Goal: Information Seeking & Learning: Find specific fact

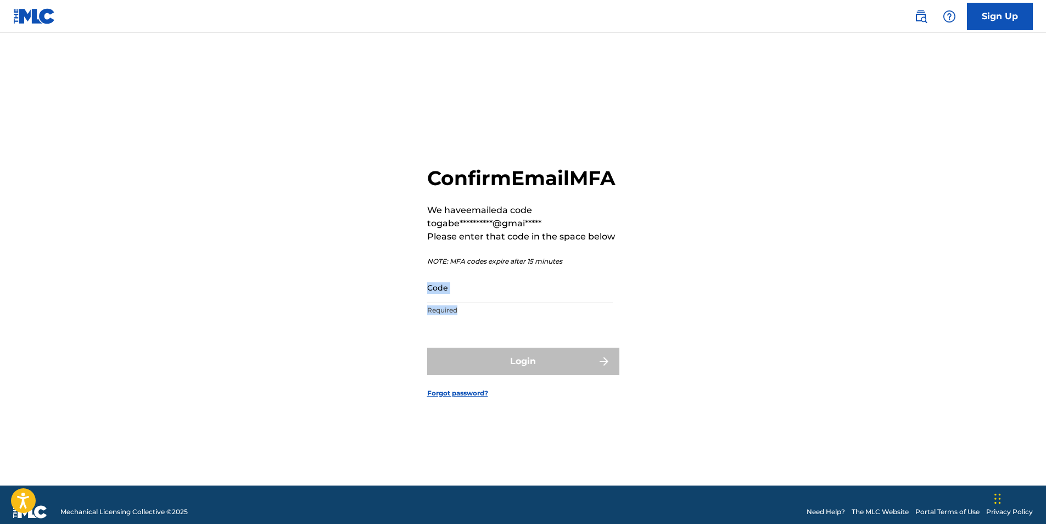
drag, startPoint x: 515, startPoint y: 318, endPoint x: 515, endPoint y: 313, distance: 5.5
click at [515, 313] on div "Code Required" at bounding box center [520, 296] width 186 height 49
click at [513, 303] on input "Code" at bounding box center [520, 287] width 186 height 31
paste input "278376"
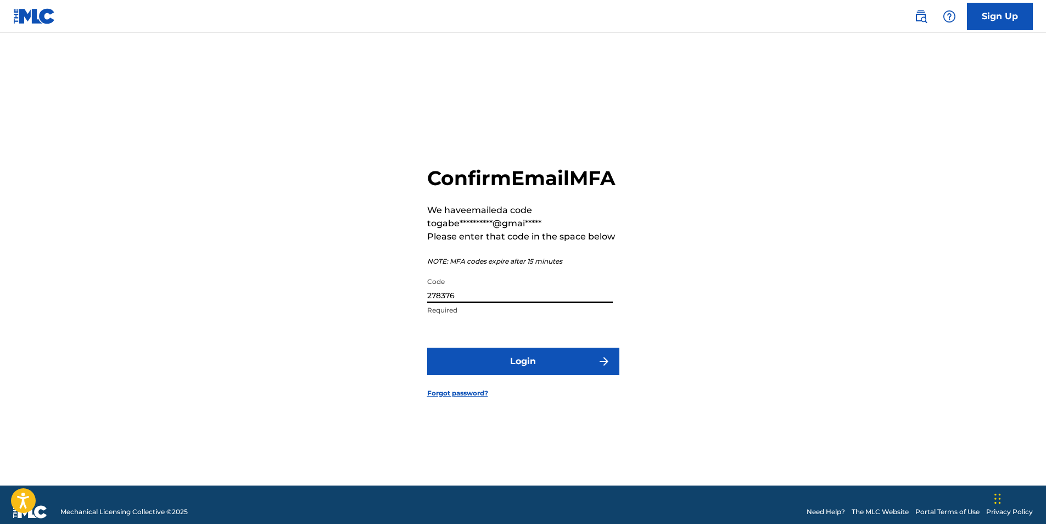
type input "278376"
click at [454, 369] on button "Login" at bounding box center [523, 360] width 192 height 27
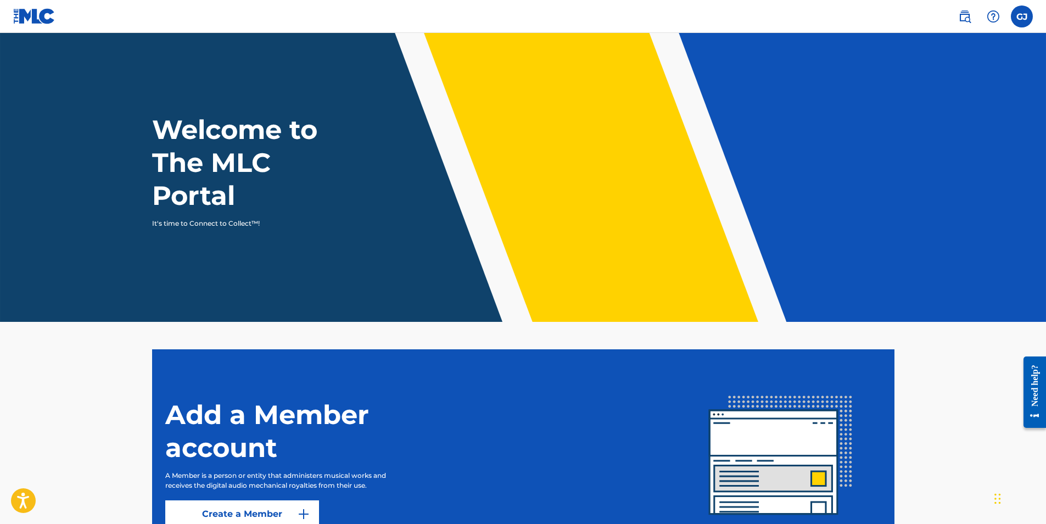
click at [1019, 10] on label at bounding box center [1021, 16] width 22 height 22
click at [1021, 16] on input "[PERSON_NAME] [EMAIL_ADDRESS][DOMAIN_NAME] Notification Preferences Profile Log…" at bounding box center [1021, 16] width 0 height 0
click at [965, 16] on img at bounding box center [964, 16] width 13 height 13
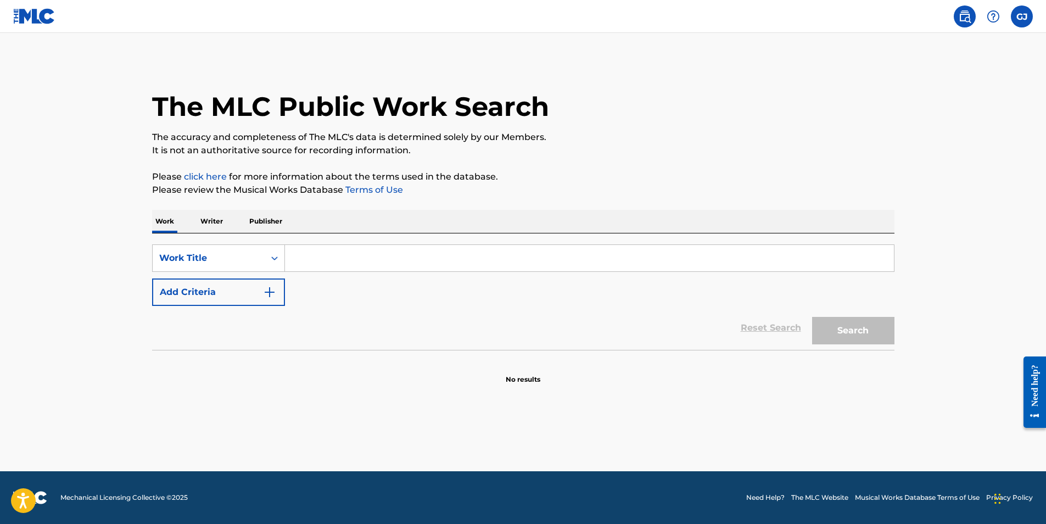
click at [245, 244] on div "SearchWithCriteria35102efd-db43-434c-99b4-c6b229ba87ac Work Title Add Criteria …" at bounding box center [523, 291] width 742 height 116
click at [243, 259] on div "Work Title" at bounding box center [208, 257] width 99 height 13
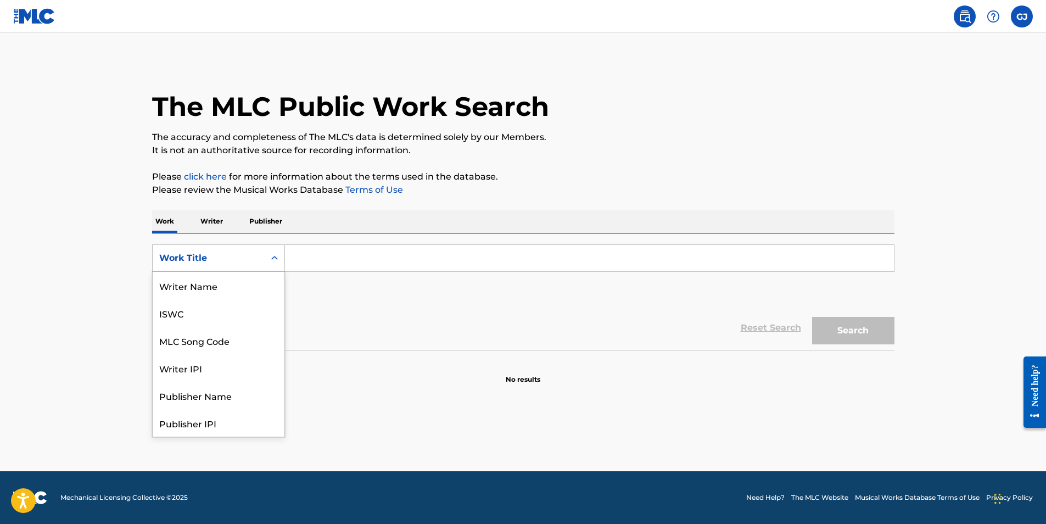
scroll to position [55, 0]
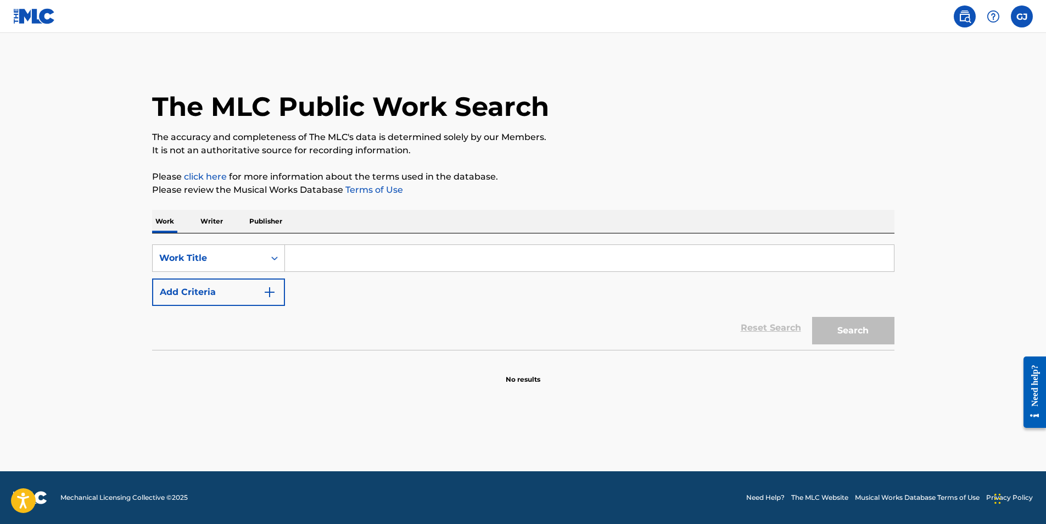
click at [272, 226] on p "Publisher" at bounding box center [266, 221] width 40 height 23
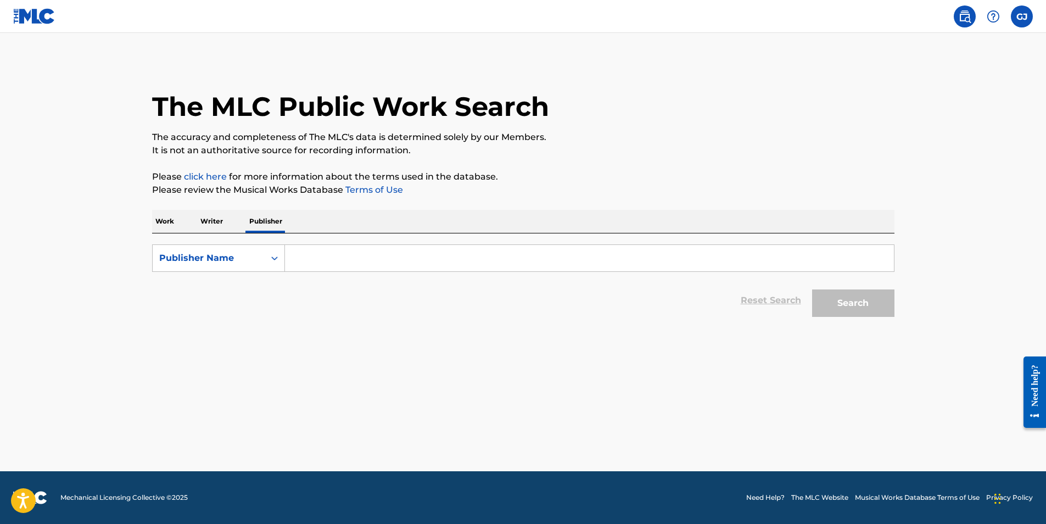
click at [293, 289] on div "Reset Search Search" at bounding box center [523, 300] width 742 height 44
click at [372, 273] on form "SearchWithCriteriae04281b3-296a-460e-8377-5f1546b53d0a Publisher Name Reset Sea…" at bounding box center [523, 283] width 742 height 78
click at [374, 267] on input "Search Form" at bounding box center [589, 258] width 609 height 26
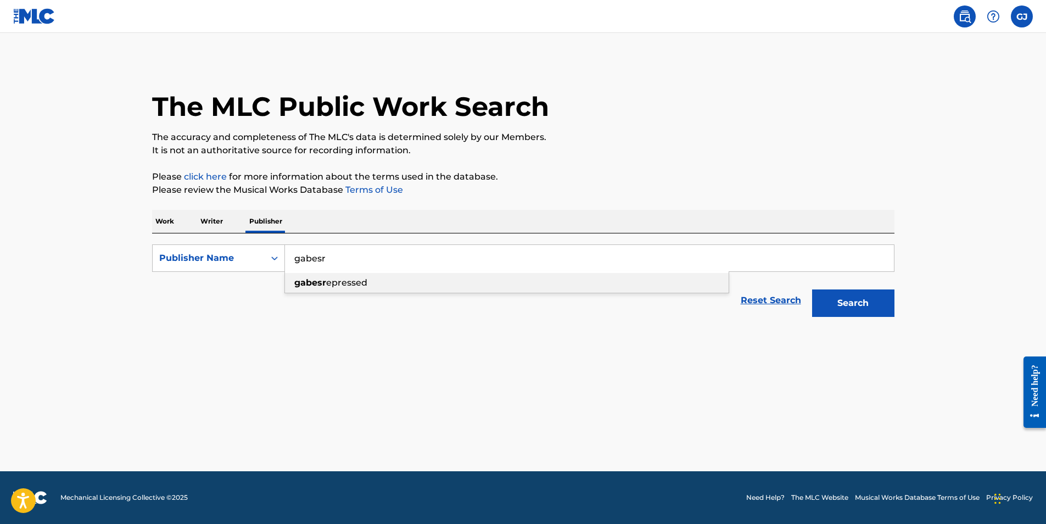
click at [317, 286] on strong "gabesr" at bounding box center [310, 282] width 32 height 10
type input "gabesrepressed"
click at [836, 294] on button "Search" at bounding box center [853, 302] width 82 height 27
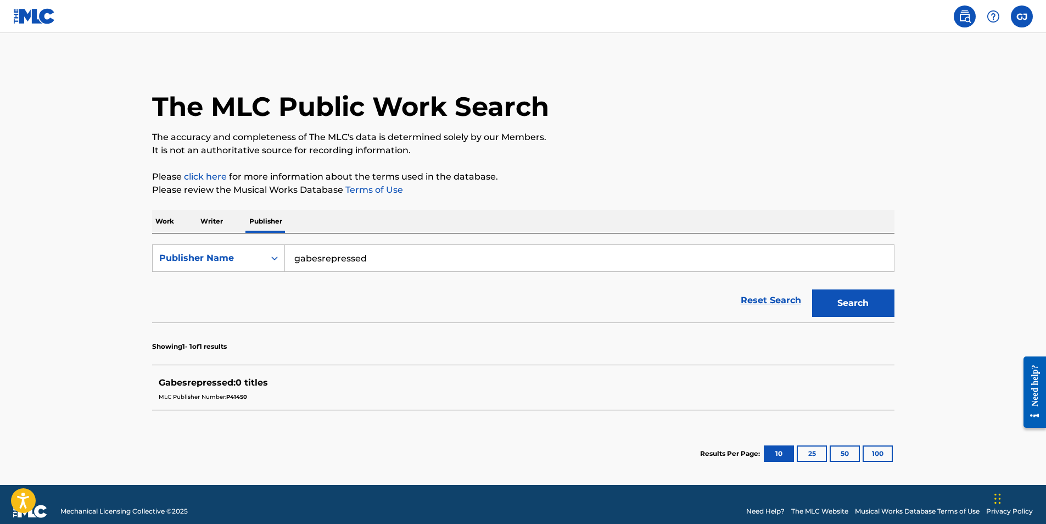
click at [834, 297] on button "Search" at bounding box center [853, 302] width 82 height 27
click at [180, 256] on div "Publisher Name" at bounding box center [208, 257] width 99 height 13
click at [211, 316] on div "MLC Publisher Number" at bounding box center [219, 312] width 132 height 27
click at [318, 247] on input "Search Form" at bounding box center [589, 258] width 609 height 26
type input "P414S0"
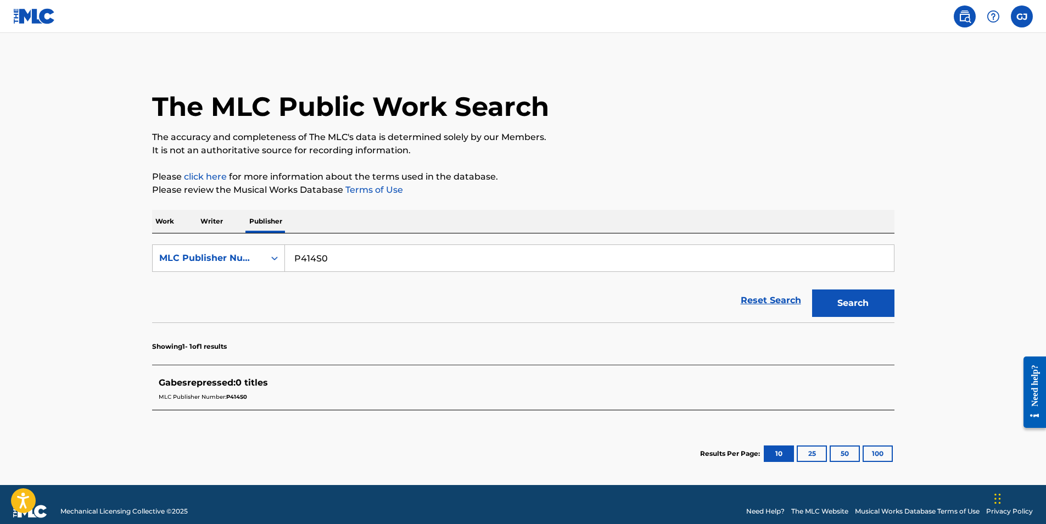
click at [861, 297] on button "Search" at bounding box center [853, 302] width 82 height 27
click at [255, 247] on div "MLC Publisher Number" at bounding box center [218, 257] width 133 height 27
click at [223, 283] on div "Publisher Name" at bounding box center [219, 285] width 132 height 27
click at [211, 218] on p "Writer" at bounding box center [211, 221] width 29 height 23
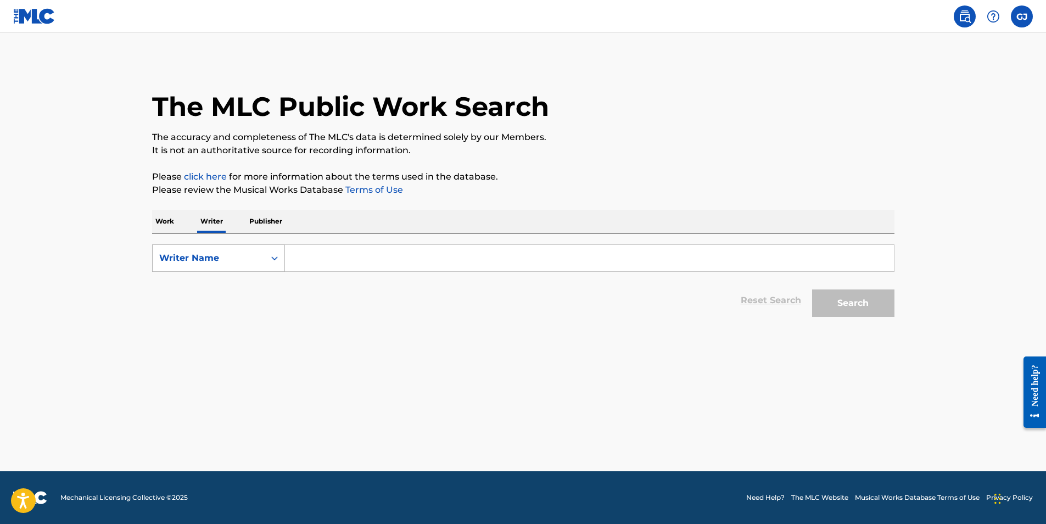
click at [260, 251] on div "Writer Name" at bounding box center [209, 258] width 112 height 21
click at [240, 293] on div "Writer IPI" at bounding box center [219, 285] width 132 height 27
click at [210, 234] on div "Work Writer Publisher SearchWithCriteriaa9252012-8e80-49f7-94f5-0a1791ac3316 Wr…" at bounding box center [523, 266] width 742 height 113
drag, startPoint x: 210, startPoint y: 234, endPoint x: 206, endPoint y: 259, distance: 24.5
click at [206, 259] on div "Writer IPI" at bounding box center [208, 257] width 99 height 13
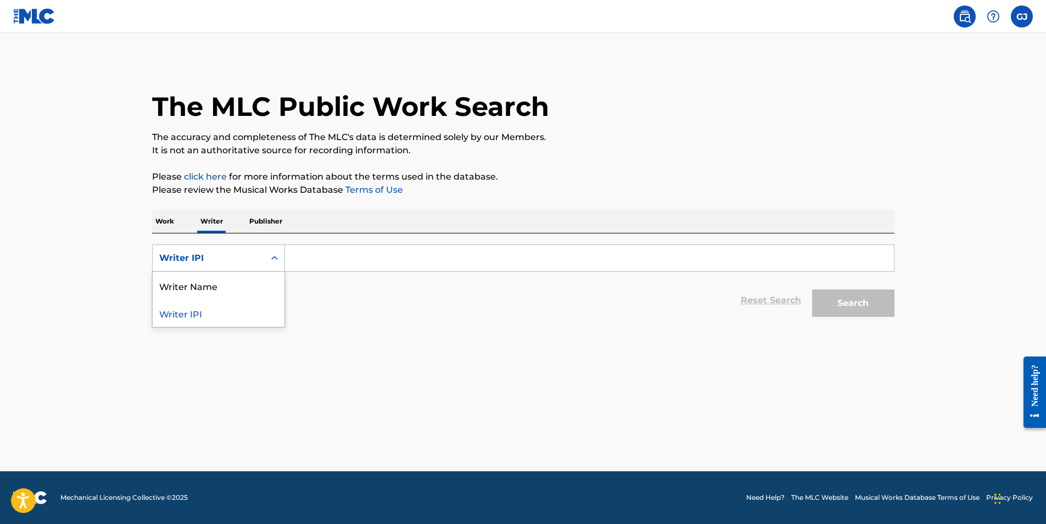
click at [188, 318] on div "Writer IPI" at bounding box center [219, 312] width 132 height 27
click at [257, 255] on div "Writer IPI" at bounding box center [209, 258] width 112 height 21
click at [223, 297] on div "Writer Name" at bounding box center [219, 285] width 132 height 27
click at [430, 256] on input "Search Form" at bounding box center [589, 258] width 609 height 26
paste input "278376"
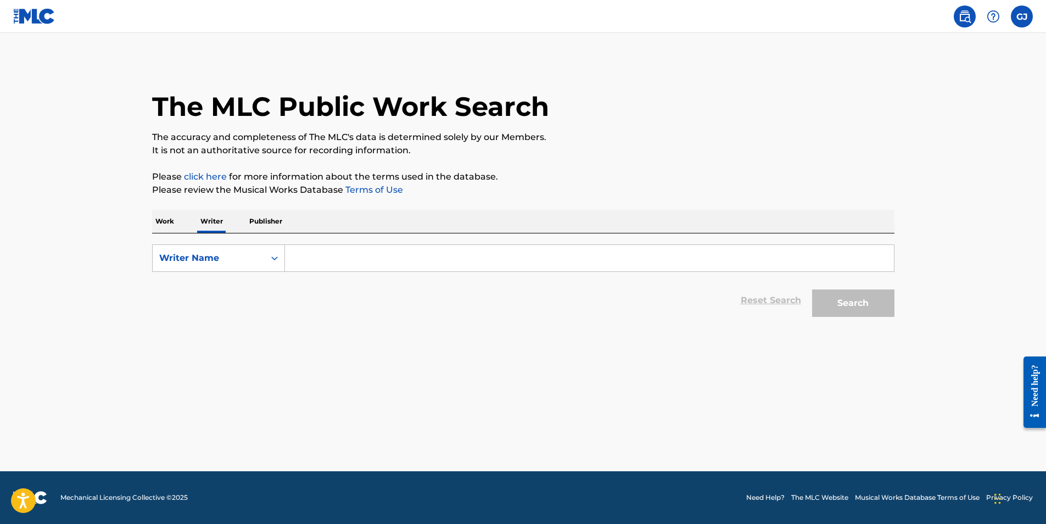
type input "278376"
drag, startPoint x: 548, startPoint y: 253, endPoint x: 186, endPoint y: 273, distance: 363.3
click at [189, 277] on form "SearchWithCriteriac30b5f55-cbd8-409a-9579-56875f191259 Writer Name 278376 Reset…" at bounding box center [523, 283] width 742 height 78
type input "Gabesre"
click at [173, 222] on p "Work" at bounding box center [164, 221] width 25 height 23
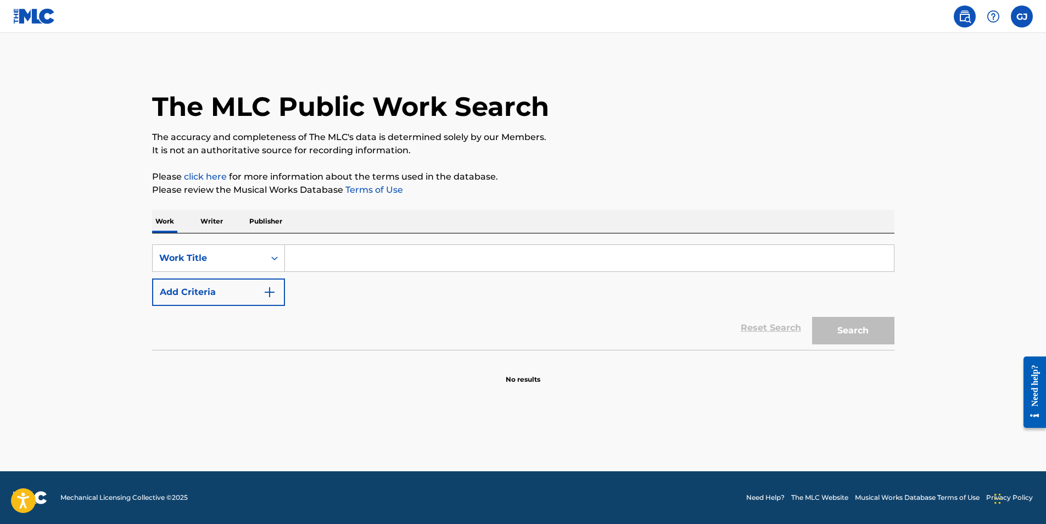
click at [238, 285] on button "Add Criteria" at bounding box center [218, 291] width 133 height 27
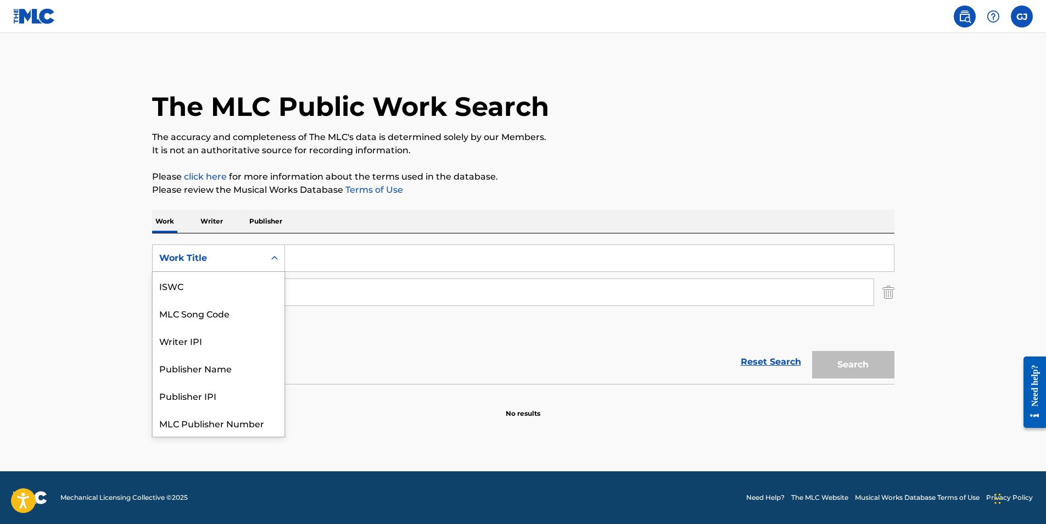
click at [211, 261] on div "Work Title" at bounding box center [208, 257] width 99 height 13
click at [194, 314] on div "MLC Song Code" at bounding box center [219, 312] width 132 height 27
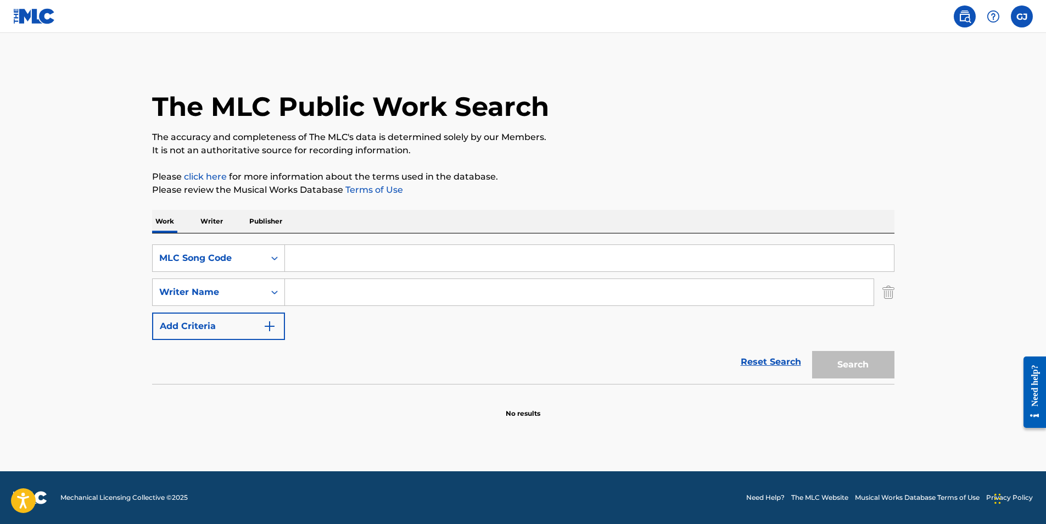
drag, startPoint x: 358, startPoint y: 270, endPoint x: 353, endPoint y: 265, distance: 7.0
paste input "278376"
type input "278376"
drag, startPoint x: 344, startPoint y: 258, endPoint x: 228, endPoint y: 266, distance: 116.6
click at [229, 265] on div "SearchWithCriteria03dc9882-dfb5-43d2-918c-a1228f8714ab MLC Song Code 278376" at bounding box center [523, 257] width 742 height 27
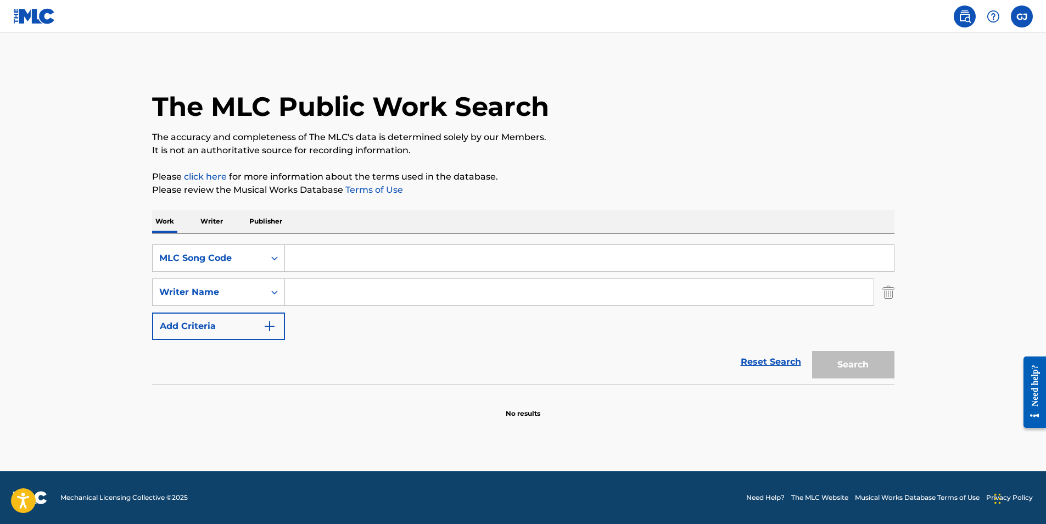
click at [327, 249] on input "Search Form" at bounding box center [589, 258] width 609 height 26
type input "P414S0"
click at [808, 363] on div "Search" at bounding box center [850, 362] width 88 height 44
click at [833, 369] on button "Search" at bounding box center [853, 364] width 82 height 27
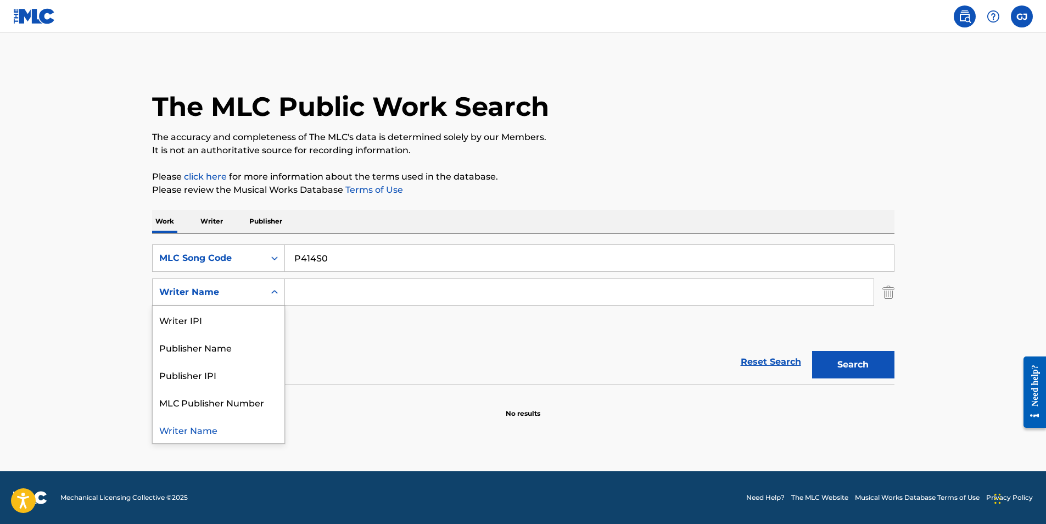
click at [193, 284] on div "Writer Name" at bounding box center [209, 292] width 112 height 21
click at [189, 409] on div "MLC Publisher Number" at bounding box center [219, 401] width 132 height 27
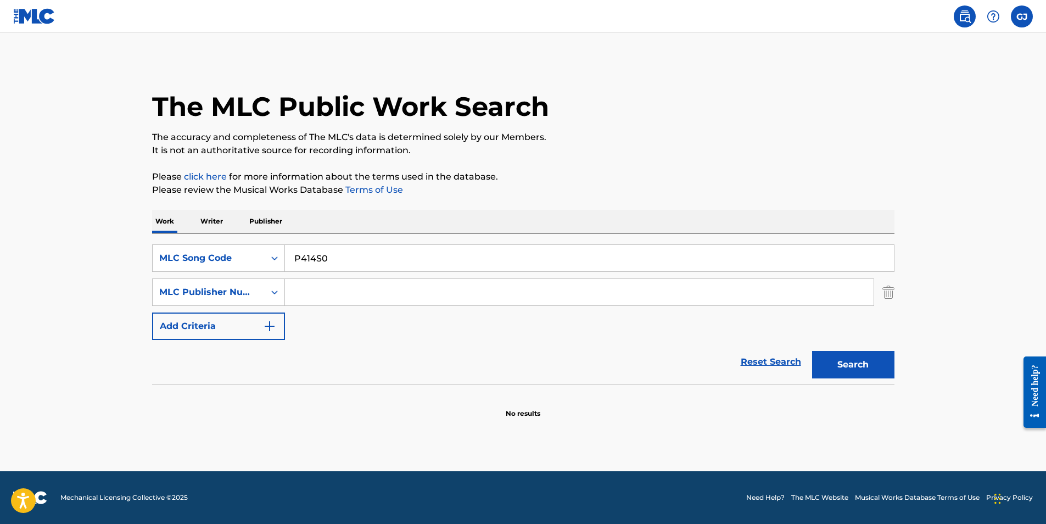
click at [845, 374] on button "Search" at bounding box center [853, 364] width 82 height 27
drag, startPoint x: 262, startPoint y: 307, endPoint x: 250, endPoint y: 291, distance: 19.5
click at [250, 291] on div "SearchWithCriteria03dc9882-dfb5-43d2-918c-a1228f8714ab MLC Song Code P414S0 Sea…" at bounding box center [523, 291] width 742 height 95
drag, startPoint x: 250, startPoint y: 291, endPoint x: 240, endPoint y: 277, distance: 17.7
click at [240, 277] on div "SearchWithCriteria03dc9882-dfb5-43d2-918c-a1228f8714ab MLC Song Code P414S0 Sea…" at bounding box center [523, 291] width 742 height 95
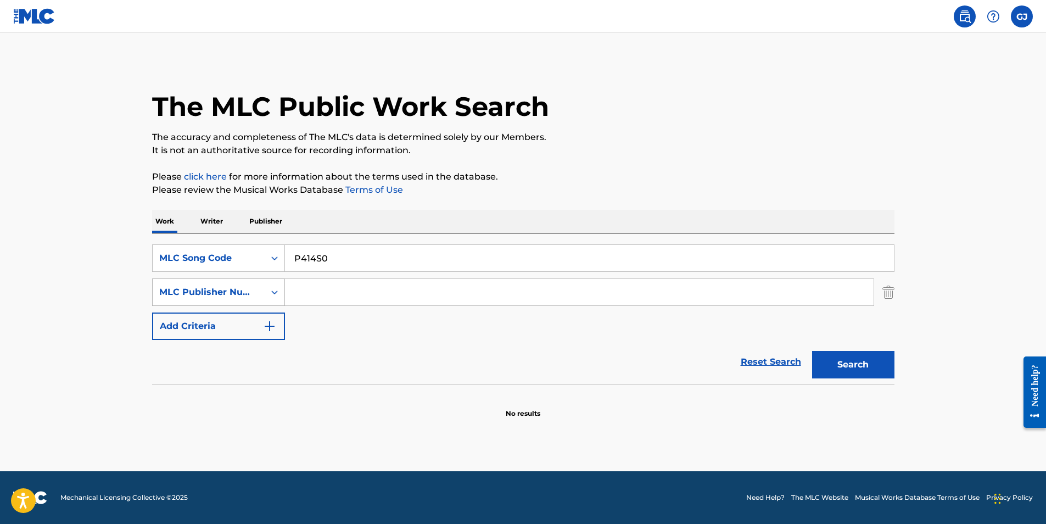
click at [235, 293] on div "MLC Publisher Number" at bounding box center [208, 291] width 99 height 13
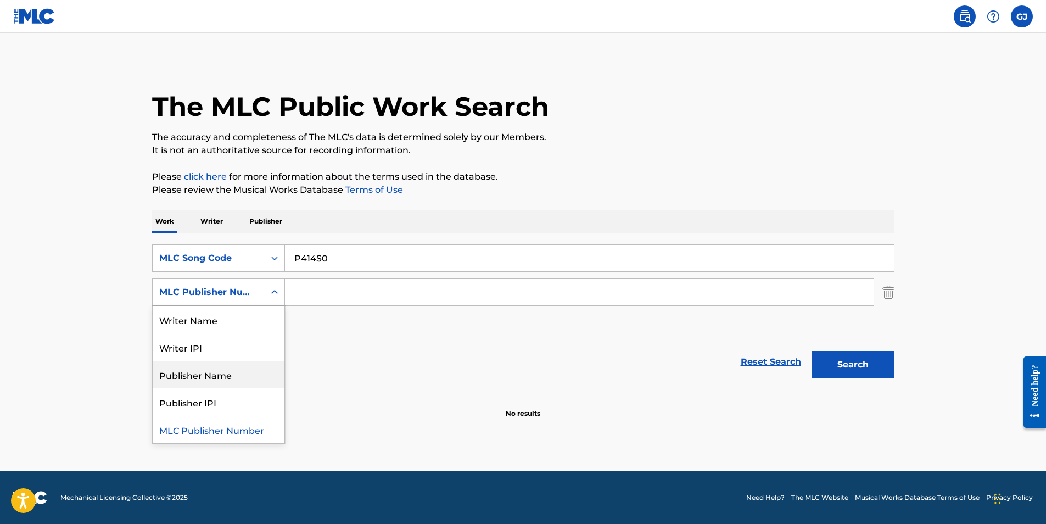
click at [200, 378] on div "Publisher Name" at bounding box center [219, 374] width 132 height 27
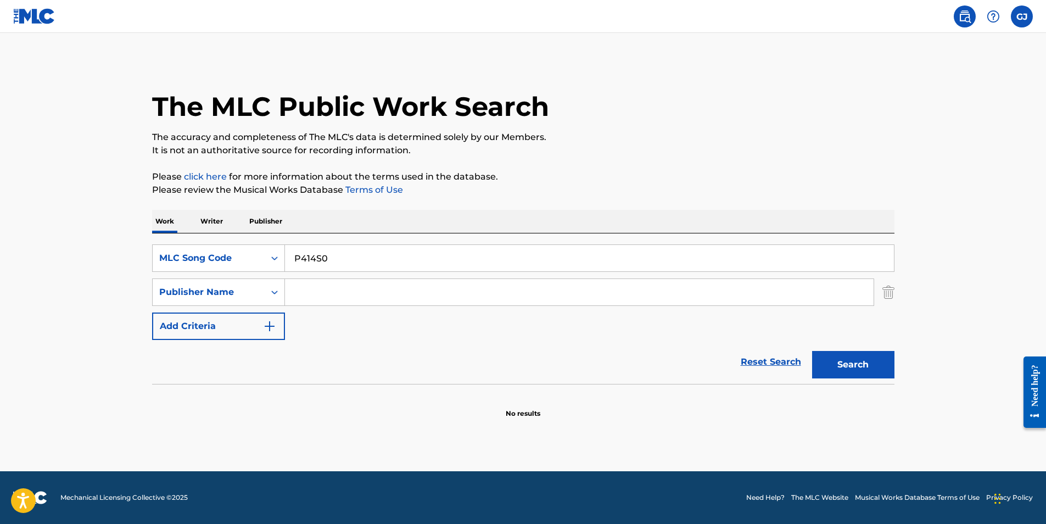
click at [354, 283] on input "Search Form" at bounding box center [579, 292] width 588 height 26
click at [347, 310] on div "gabesr epressed" at bounding box center [496, 317] width 423 height 20
type input "gabesrepressed"
click at [863, 370] on button "Search" at bounding box center [853, 364] width 82 height 27
click at [205, 213] on p "Writer" at bounding box center [211, 221] width 29 height 23
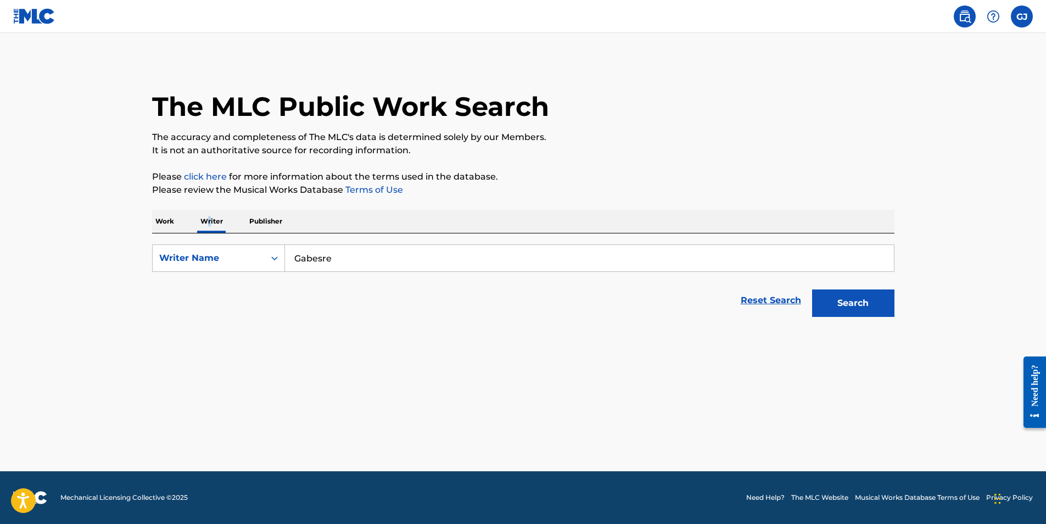
click at [867, 294] on button "Search" at bounding box center [853, 302] width 82 height 27
click at [240, 224] on div "Work Writer Publisher" at bounding box center [523, 221] width 742 height 23
click at [273, 224] on p "Publisher" at bounding box center [266, 221] width 40 height 23
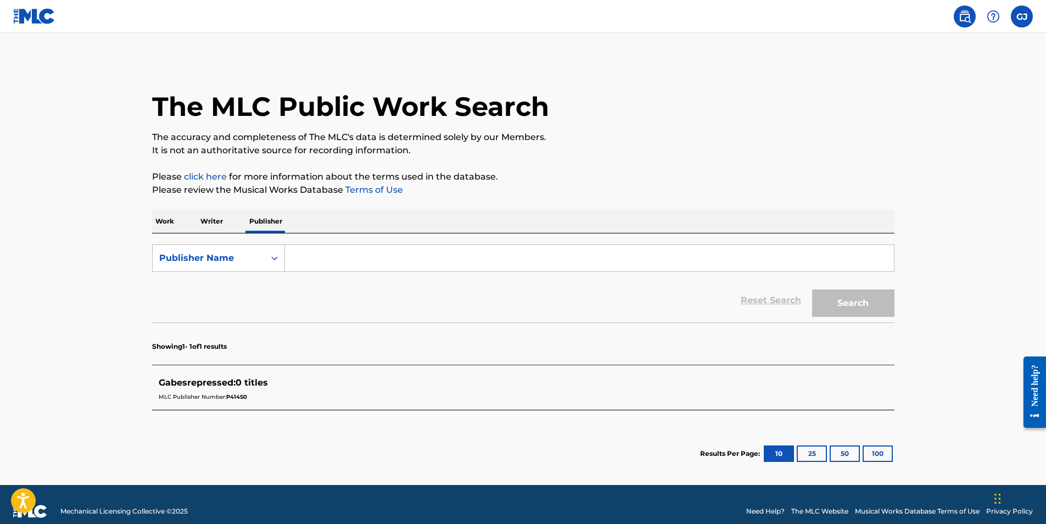
drag, startPoint x: 341, startPoint y: 394, endPoint x: 302, endPoint y: 401, distance: 39.5
click at [340, 394] on div "MLC Publisher Number: P414S0" at bounding box center [509, 395] width 700 height 13
drag, startPoint x: 263, startPoint y: 408, endPoint x: 251, endPoint y: 409, distance: 11.6
click at [252, 409] on div "Gabesrepressed : 0 titles MLC Publisher Number: P414S0" at bounding box center [523, 389] width 742 height 39
click at [1018, 26] on label at bounding box center [1021, 16] width 22 height 22
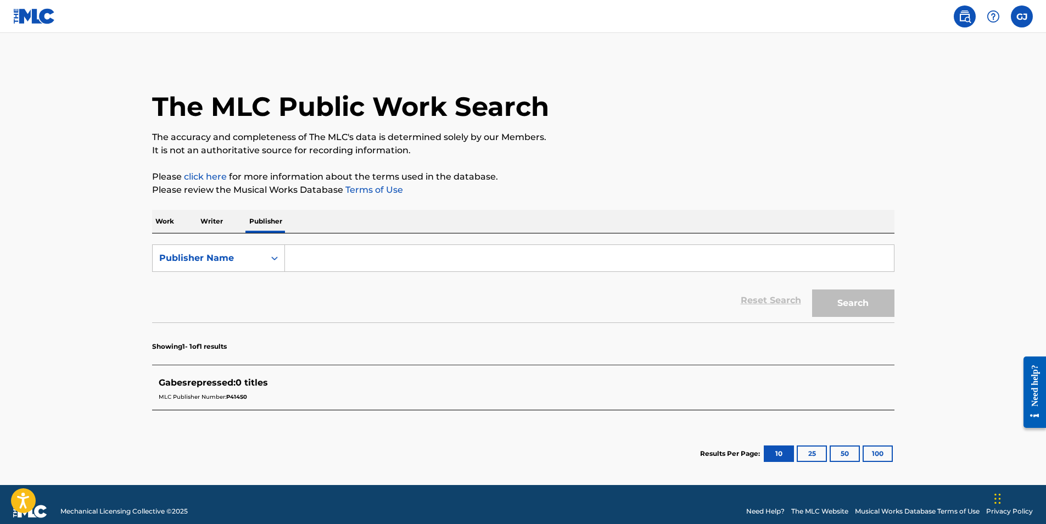
click at [1021, 16] on input "[PERSON_NAME] [EMAIL_ADDRESS][DOMAIN_NAME] Notification Preferences Profile Log…" at bounding box center [1021, 16] width 0 height 0
click at [921, 138] on div "Notification Preferences Profile Log out" at bounding box center [964, 137] width 136 height 74
click at [1021, 16] on input "[PERSON_NAME] [EMAIL_ADDRESS][DOMAIN_NAME] Notification Preferences Profile Log…" at bounding box center [1021, 16] width 0 height 0
click at [919, 138] on link "Profile" at bounding box center [913, 137] width 22 height 10
